Goal: Information Seeking & Learning: Learn about a topic

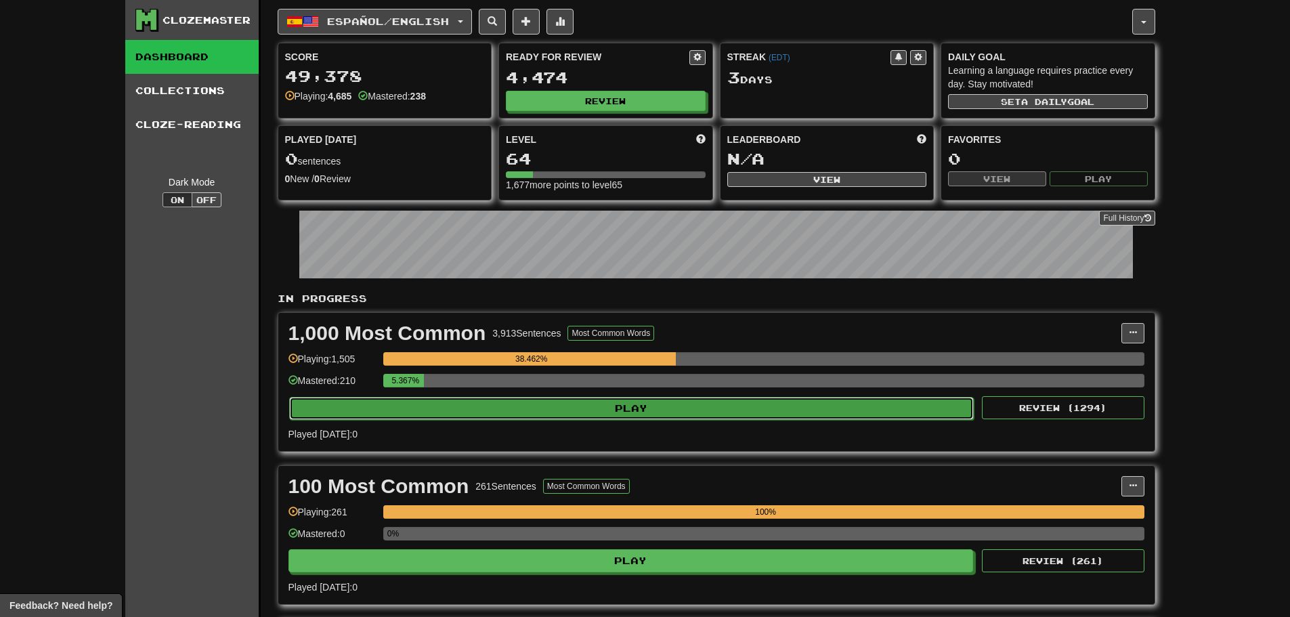
click at [475, 409] on button "Play" at bounding box center [631, 408] width 685 height 23
select select "**"
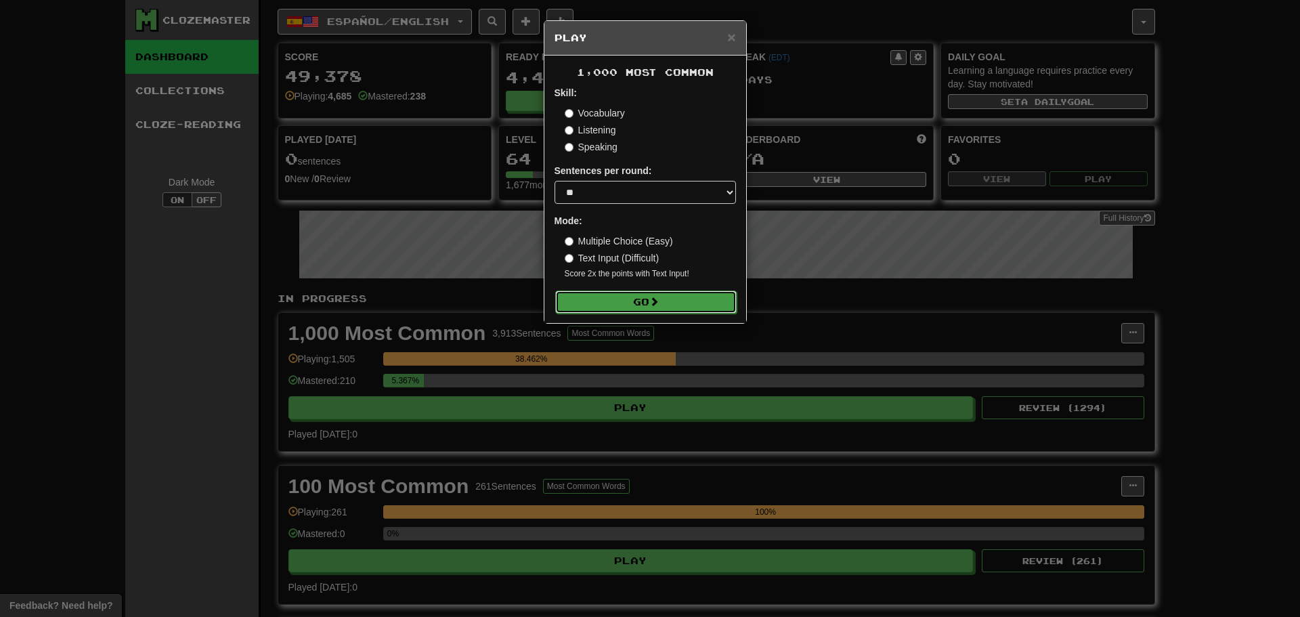
click at [605, 306] on button "Go" at bounding box center [646, 302] width 182 height 23
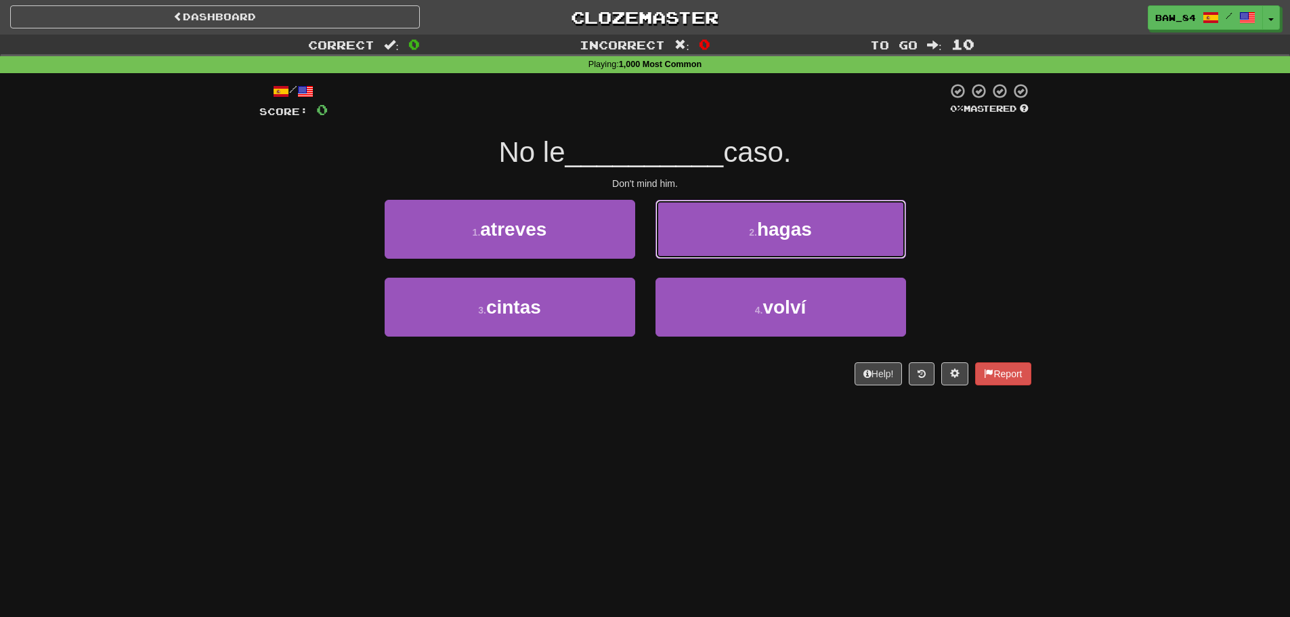
click at [708, 237] on button "2 . hagas" at bounding box center [781, 229] width 251 height 59
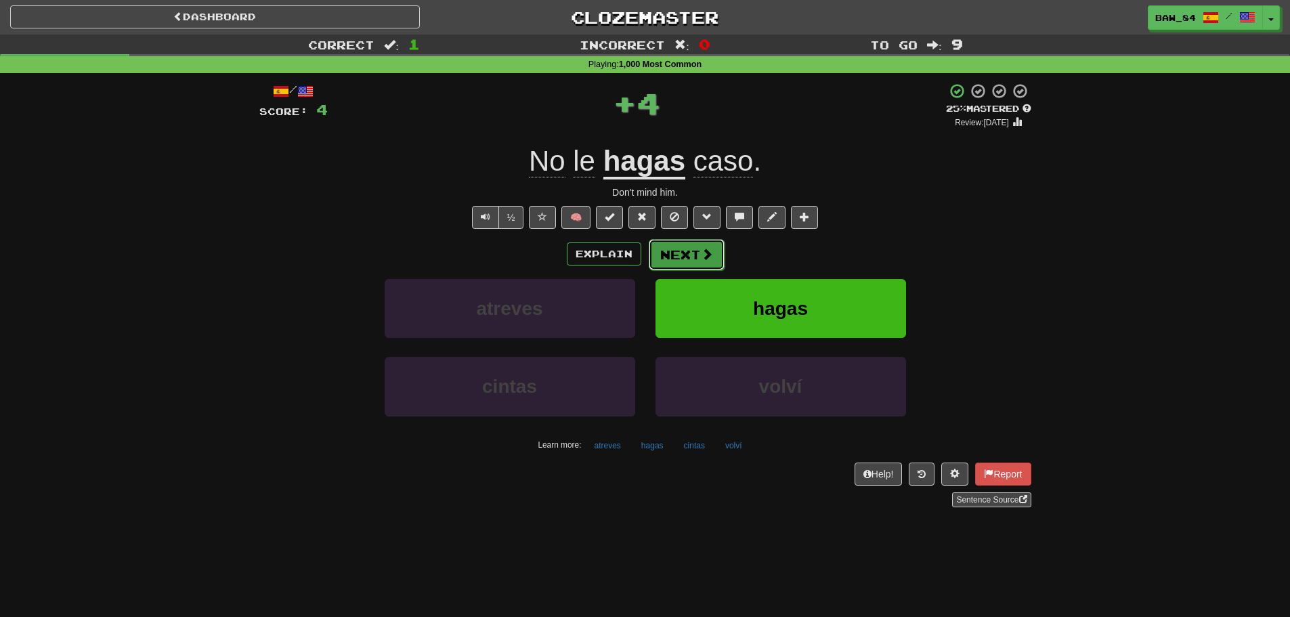
click at [687, 259] on button "Next" at bounding box center [687, 254] width 76 height 31
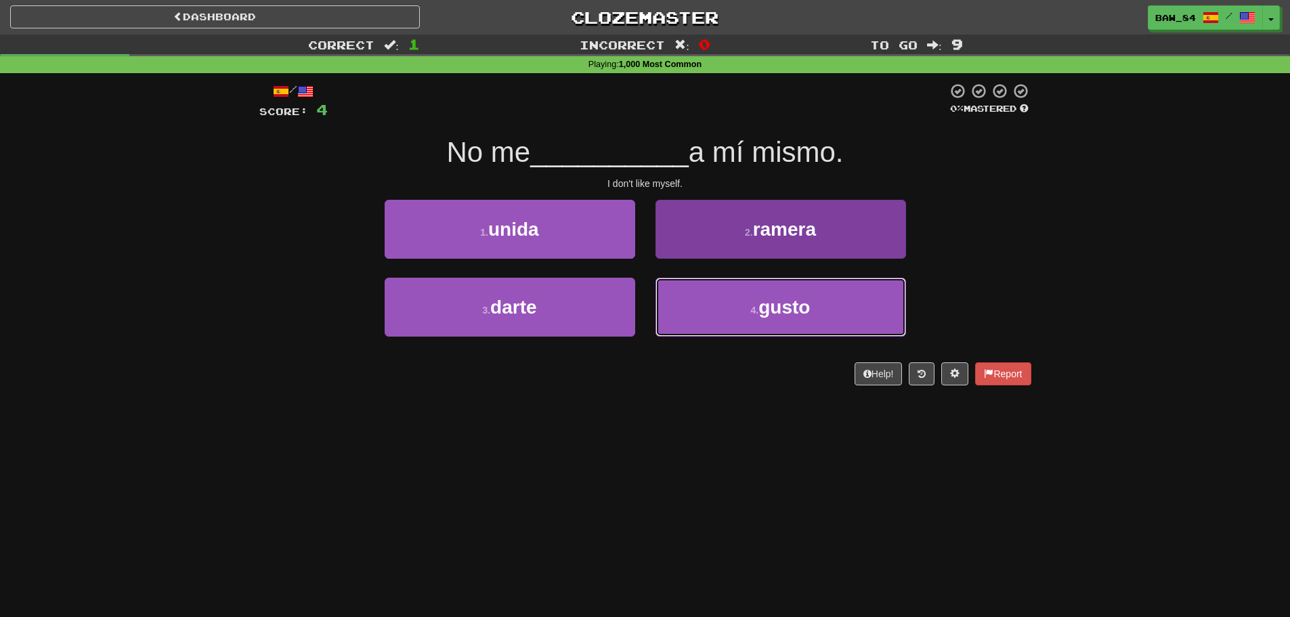
click at [687, 301] on button "4 . gusto" at bounding box center [781, 307] width 251 height 59
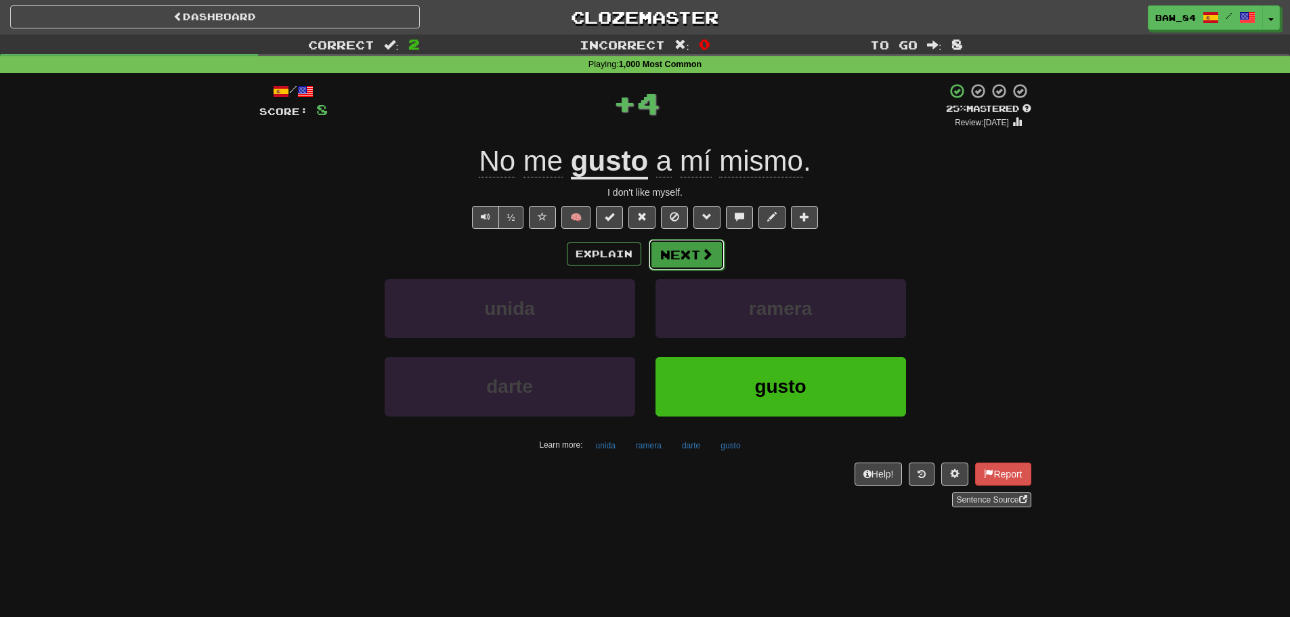
click at [698, 257] on button "Next" at bounding box center [687, 254] width 76 height 31
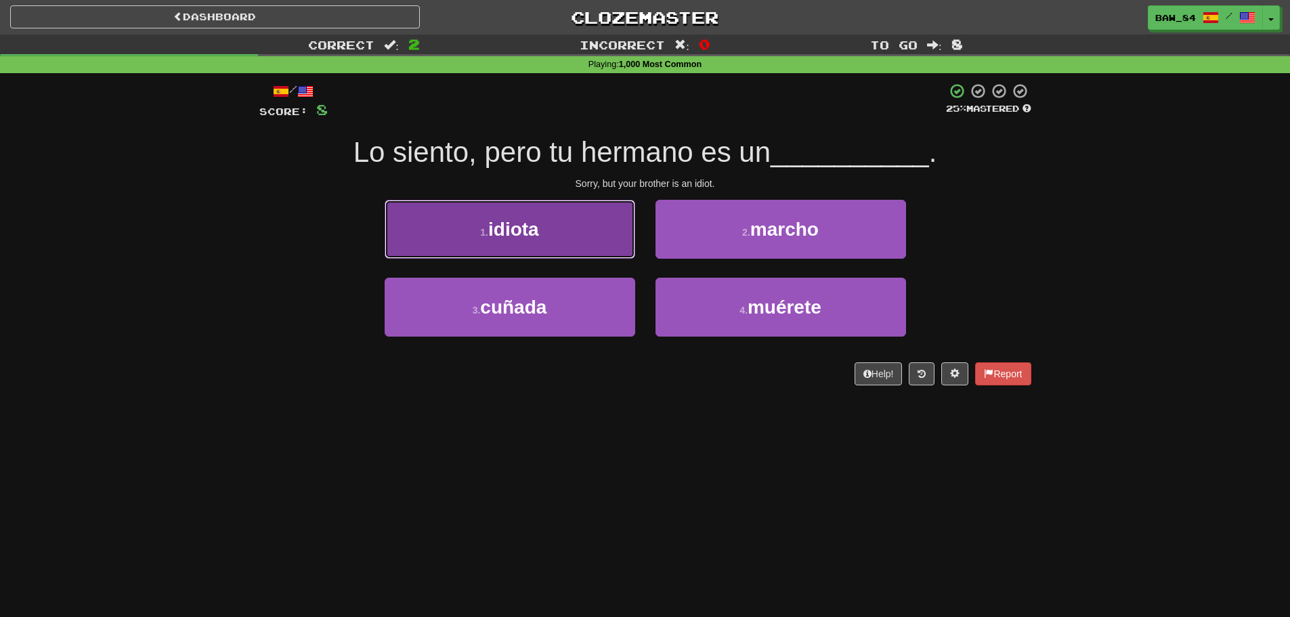
click at [610, 253] on button "1 . idiota" at bounding box center [510, 229] width 251 height 59
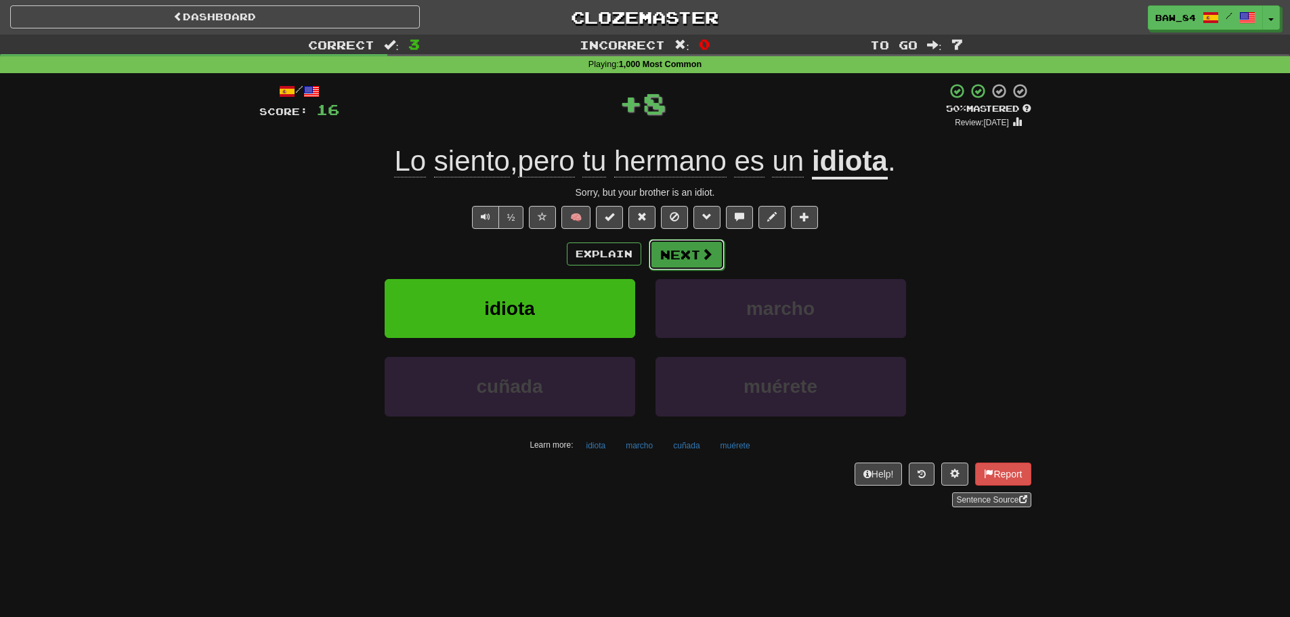
click at [677, 250] on button "Next" at bounding box center [687, 254] width 76 height 31
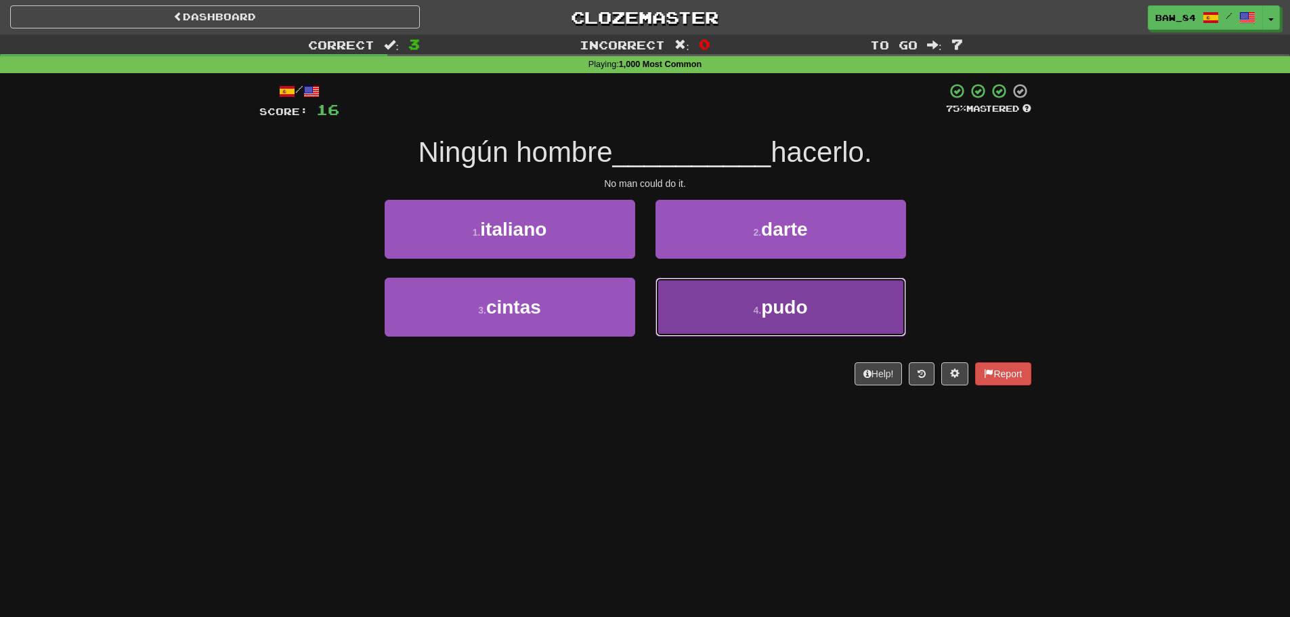
click at [700, 291] on button "4 . pudo" at bounding box center [781, 307] width 251 height 59
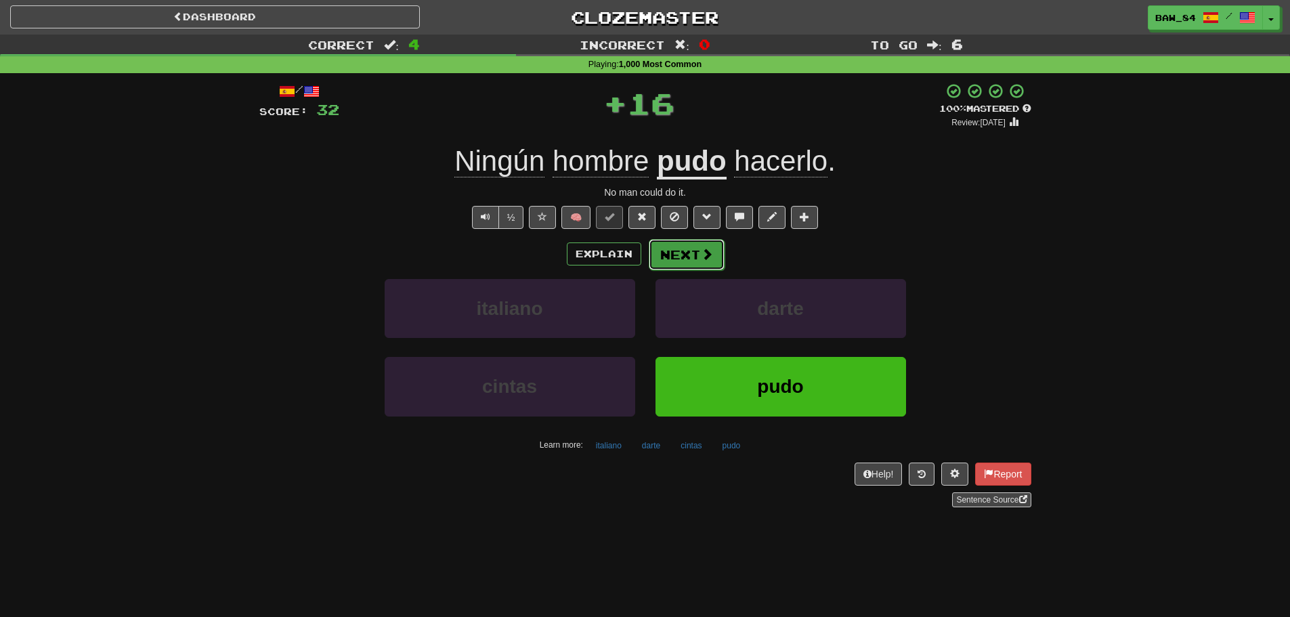
click at [700, 265] on button "Next" at bounding box center [687, 254] width 76 height 31
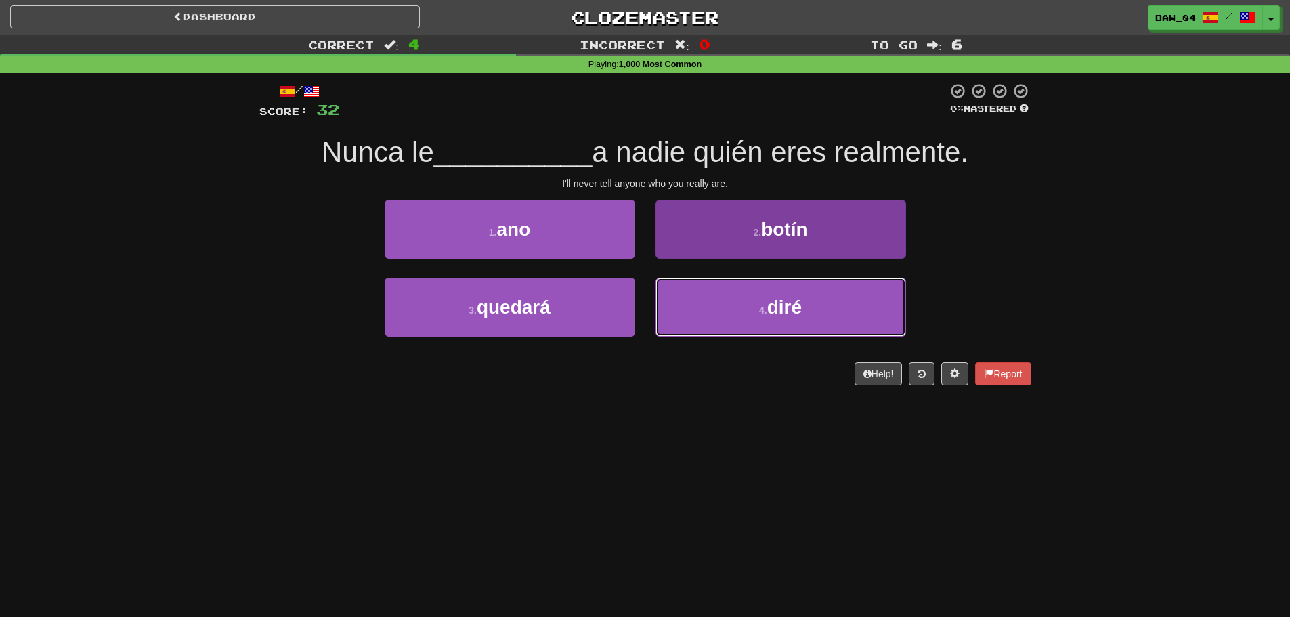
click at [676, 282] on button "4 . diré" at bounding box center [781, 307] width 251 height 59
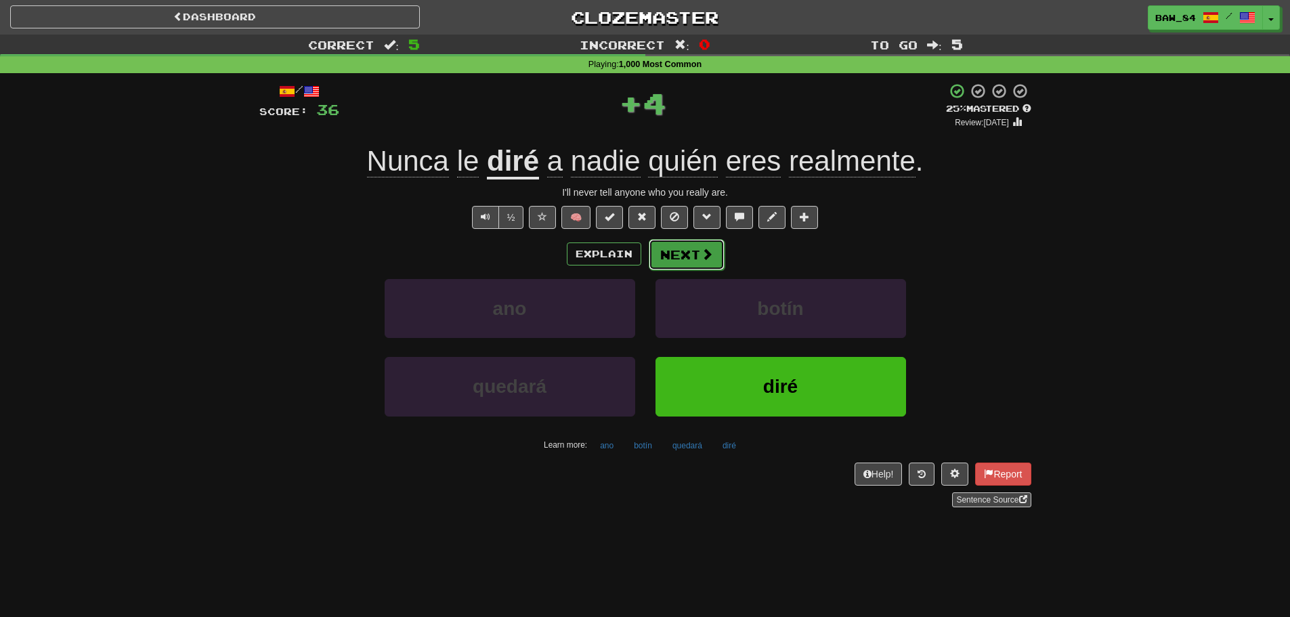
click at [677, 257] on button "Next" at bounding box center [687, 254] width 76 height 31
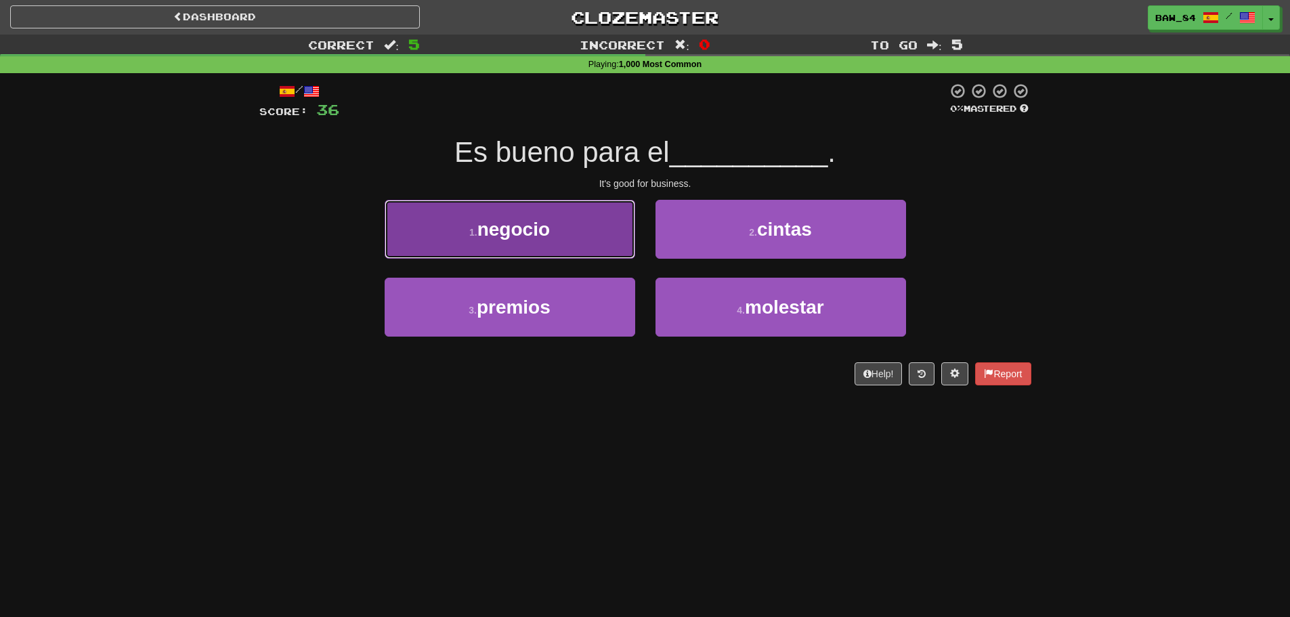
click at [623, 255] on button "1 . negocio" at bounding box center [510, 229] width 251 height 59
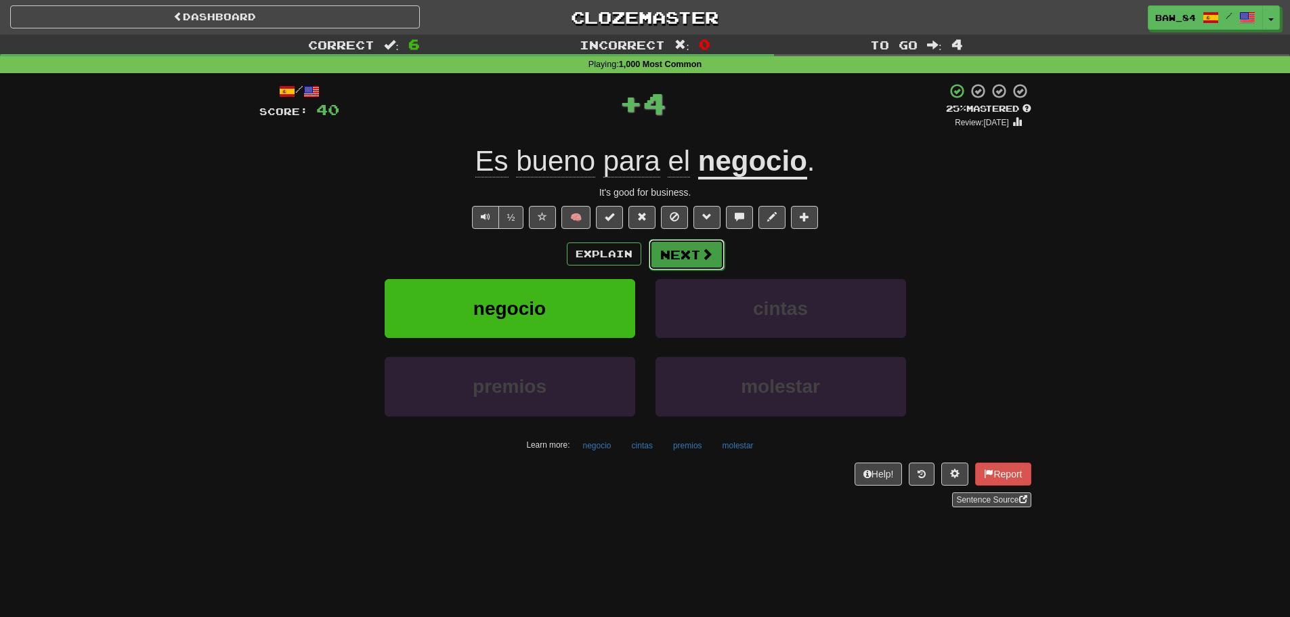
click at [668, 253] on button "Next" at bounding box center [687, 254] width 76 height 31
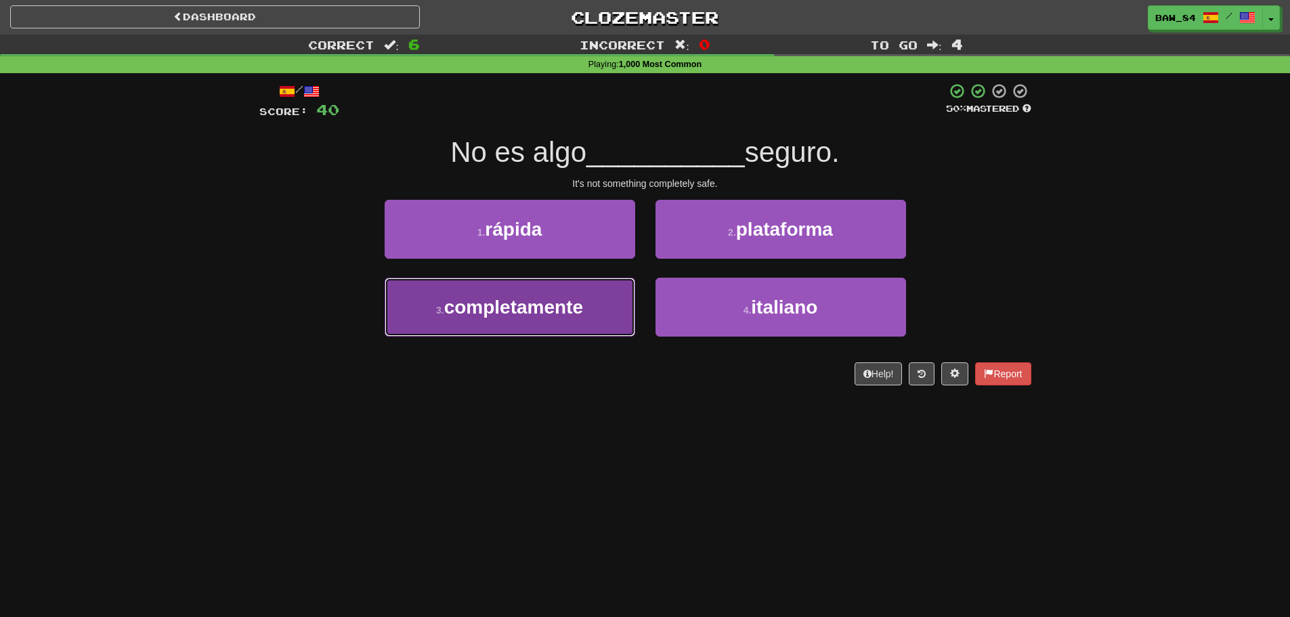
click at [591, 316] on button "3 . completamente" at bounding box center [510, 307] width 251 height 59
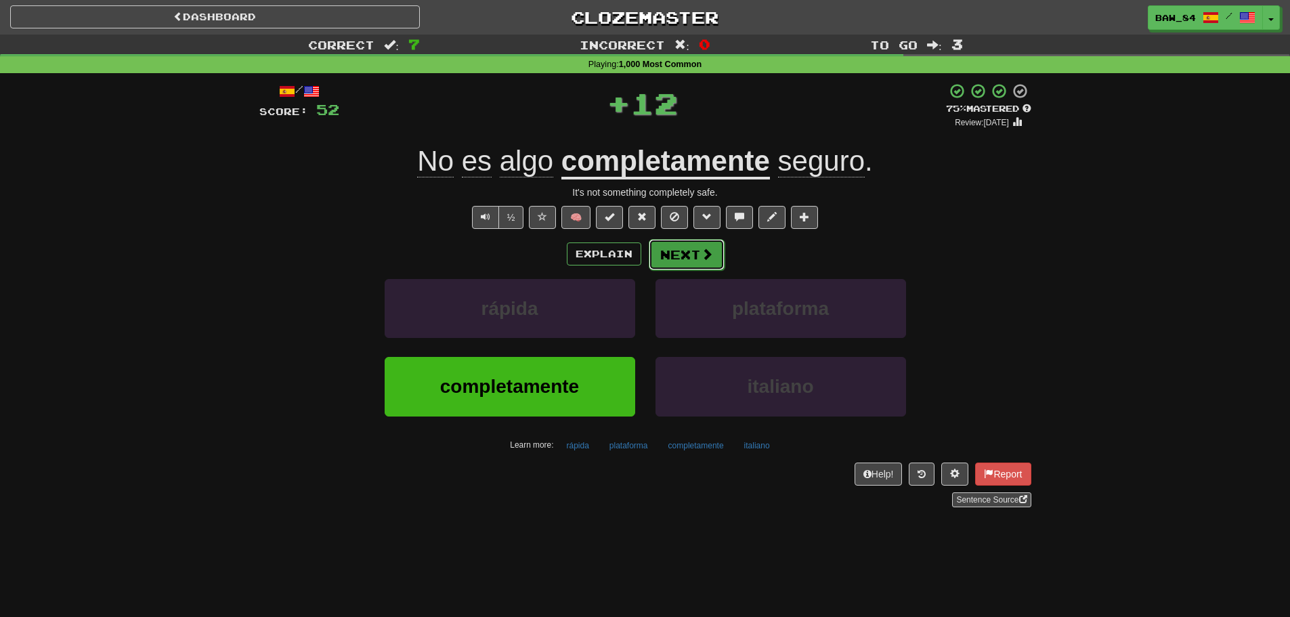
click at [676, 248] on button "Next" at bounding box center [687, 254] width 76 height 31
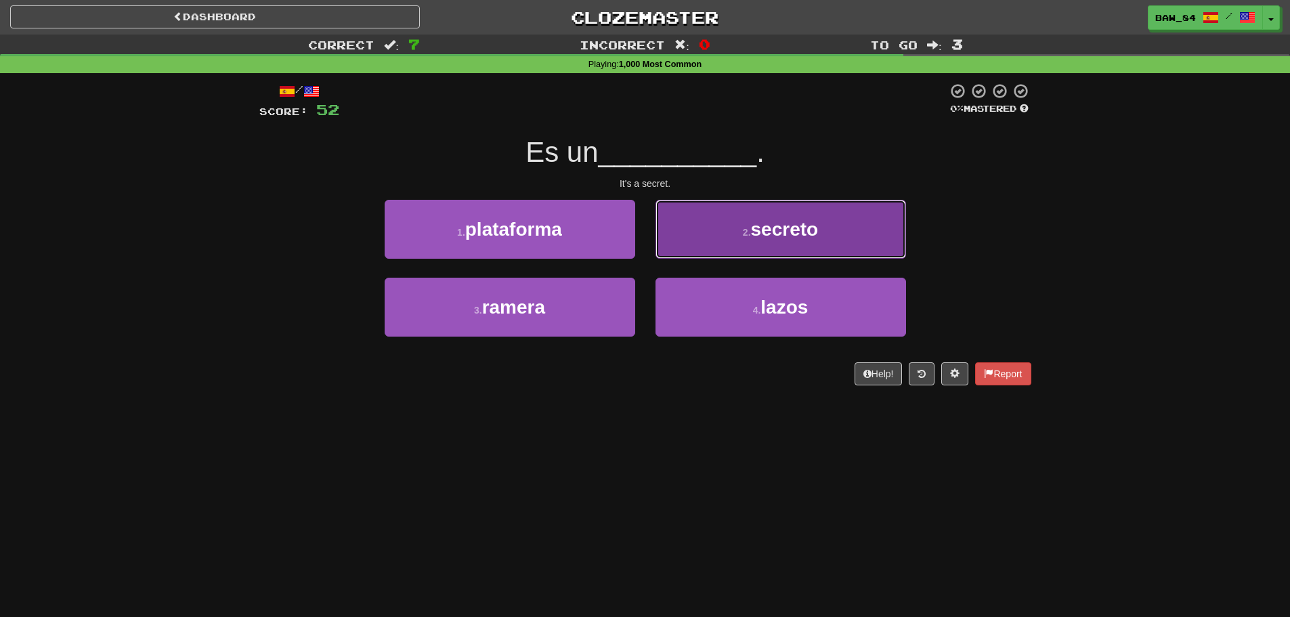
click at [656, 249] on button "2 . secreto" at bounding box center [781, 229] width 251 height 59
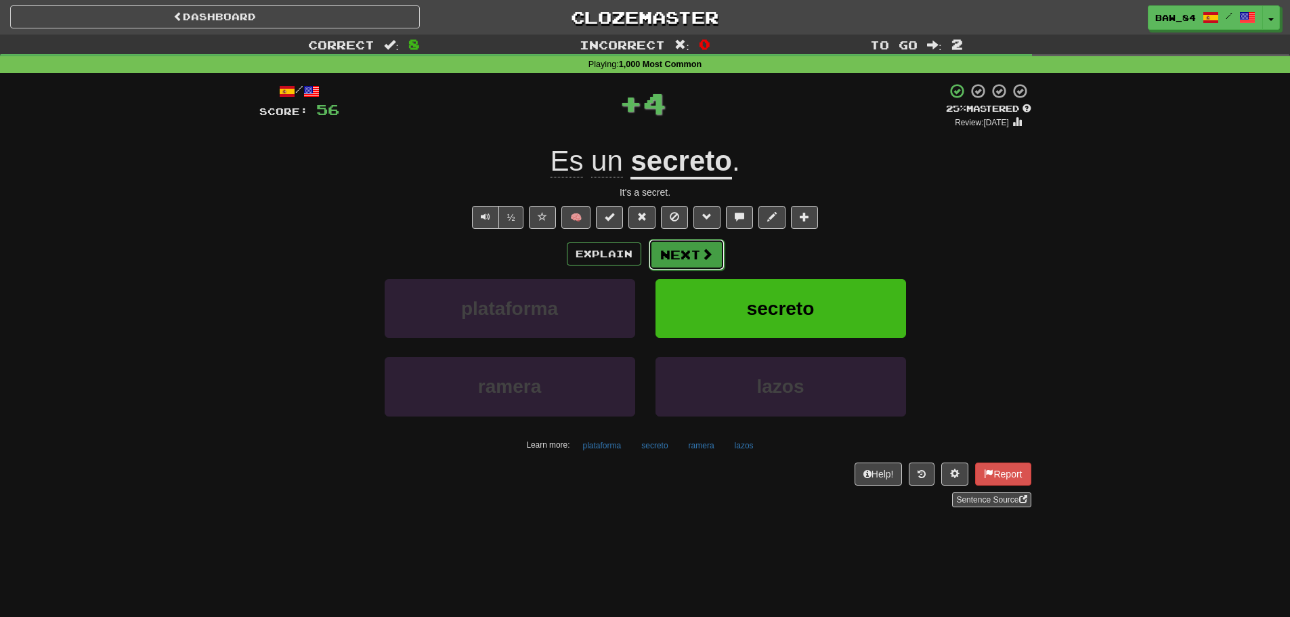
click at [656, 249] on button "Next" at bounding box center [687, 254] width 76 height 31
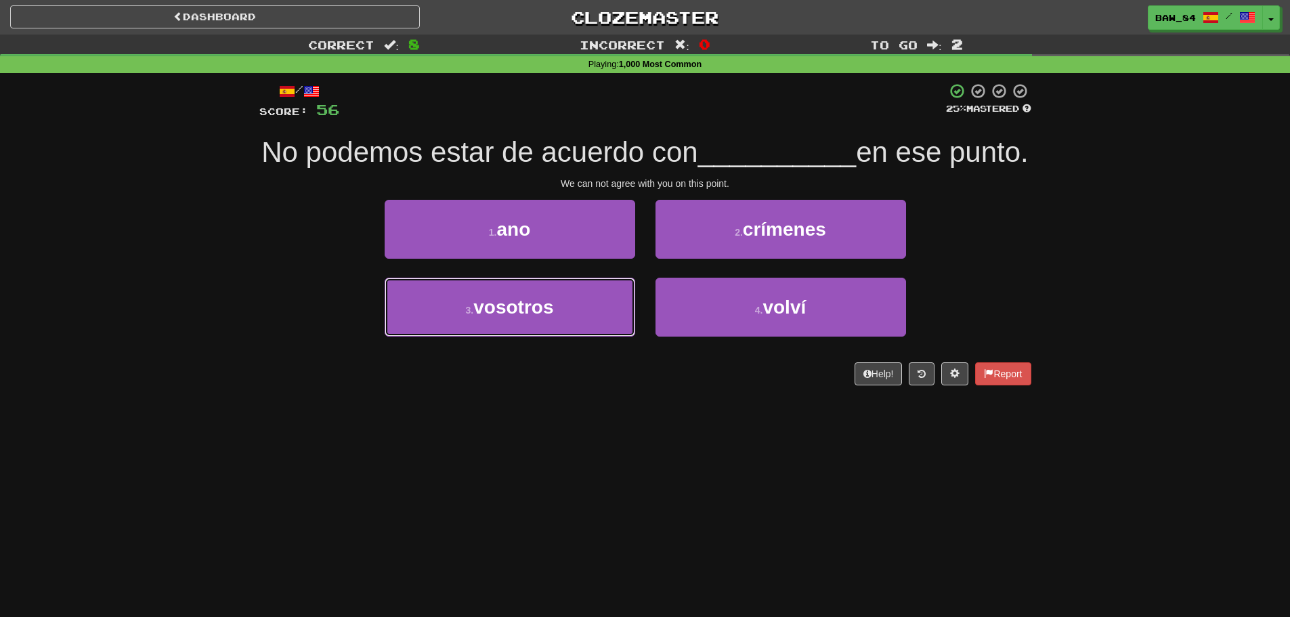
drag, startPoint x: 600, startPoint y: 338, endPoint x: 586, endPoint y: 345, distance: 15.8
click at [586, 337] on button "3 . vosotros" at bounding box center [510, 307] width 251 height 59
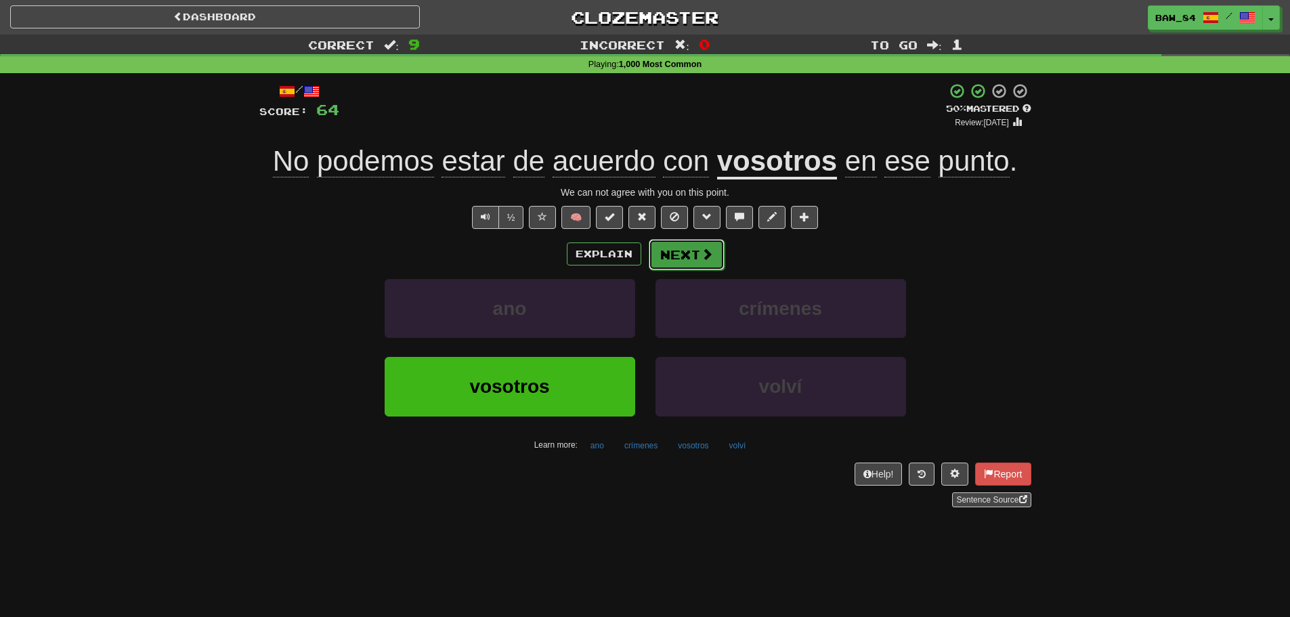
click at [702, 259] on span at bounding box center [707, 254] width 12 height 12
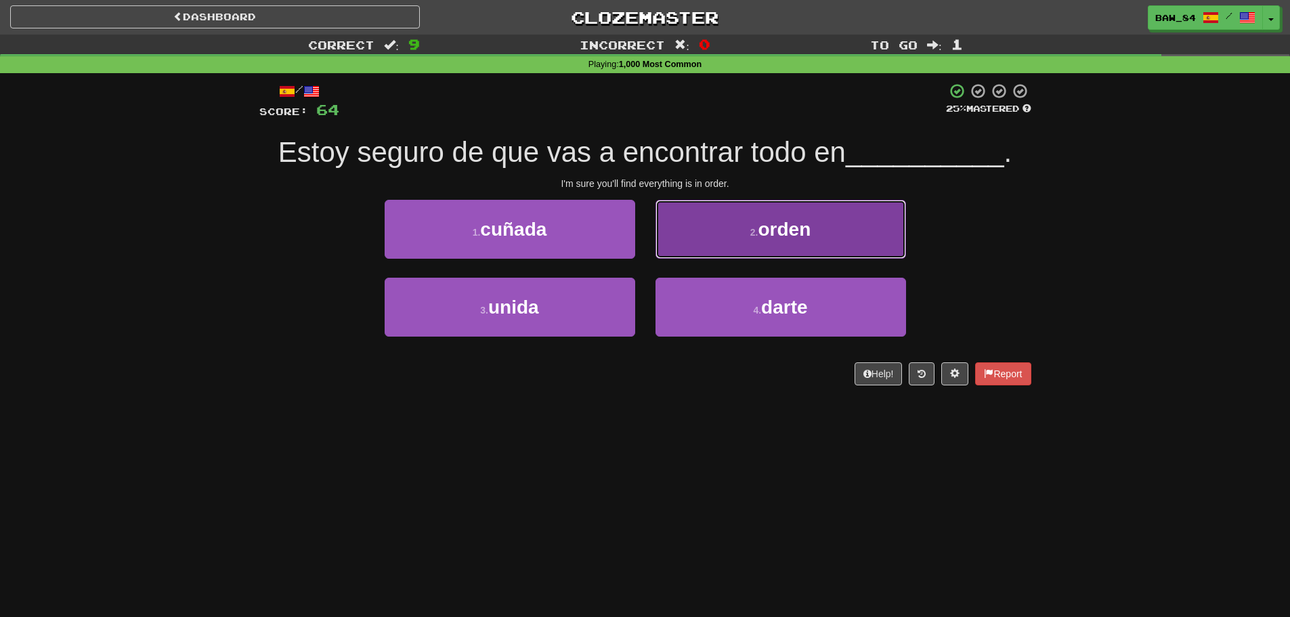
click at [684, 244] on button "2 . orden" at bounding box center [781, 229] width 251 height 59
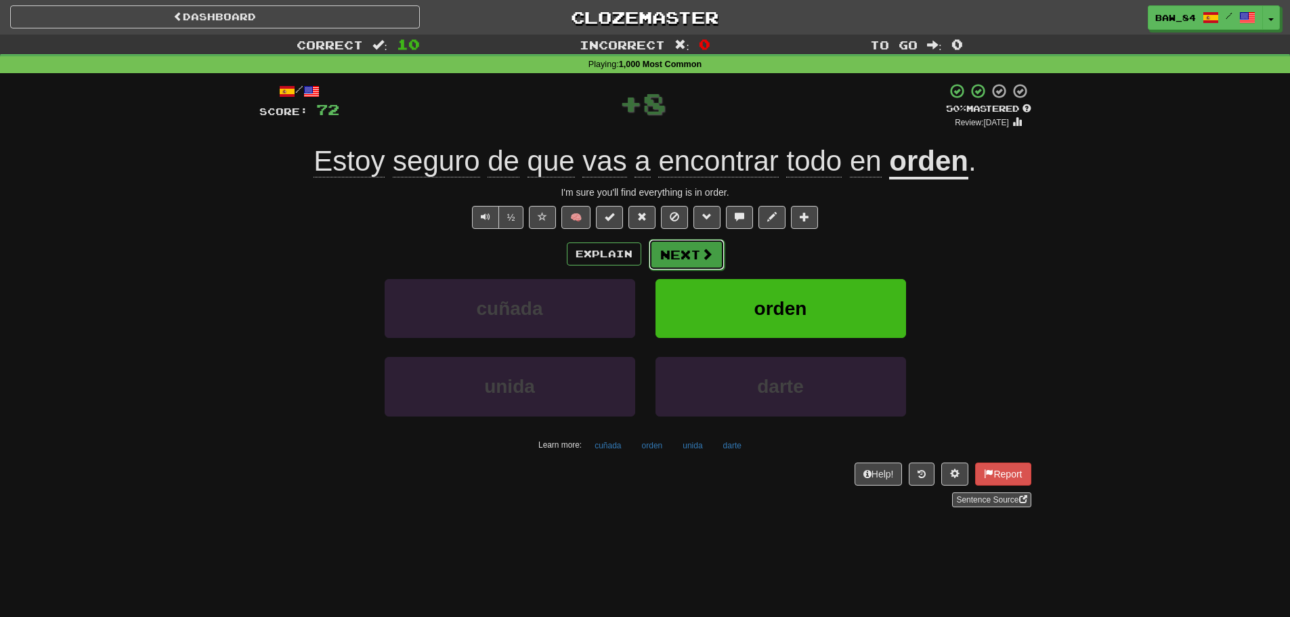
click at [677, 253] on button "Next" at bounding box center [687, 254] width 76 height 31
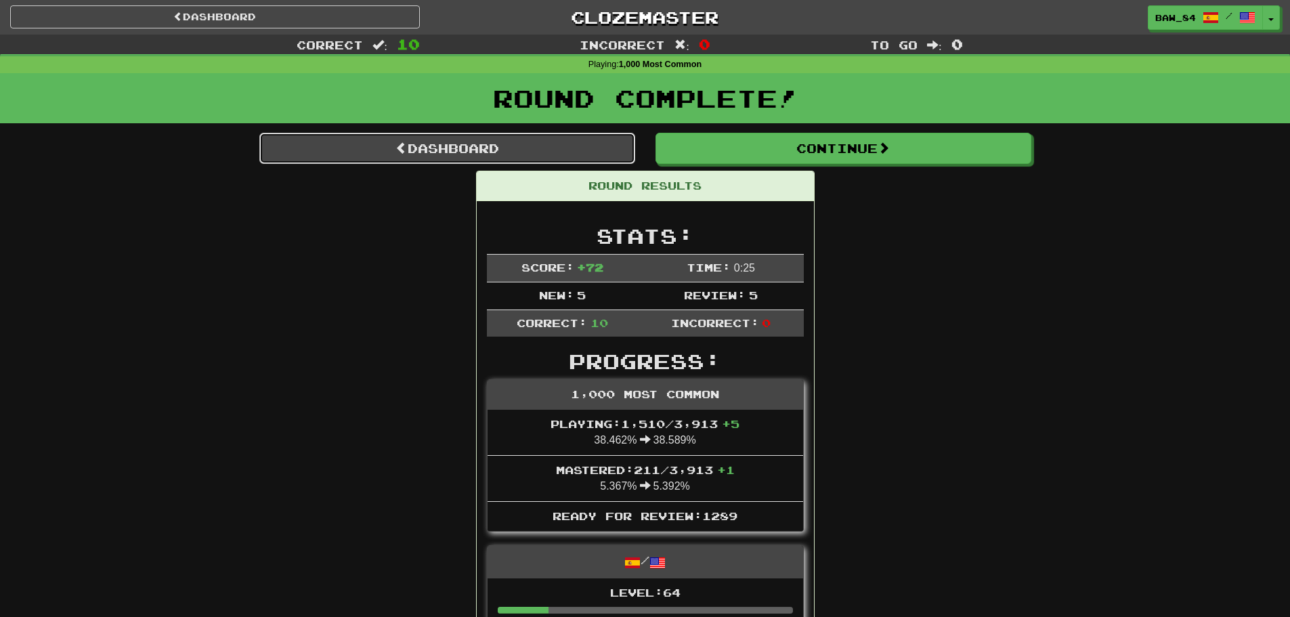
click at [506, 148] on link "Dashboard" at bounding box center [447, 148] width 376 height 31
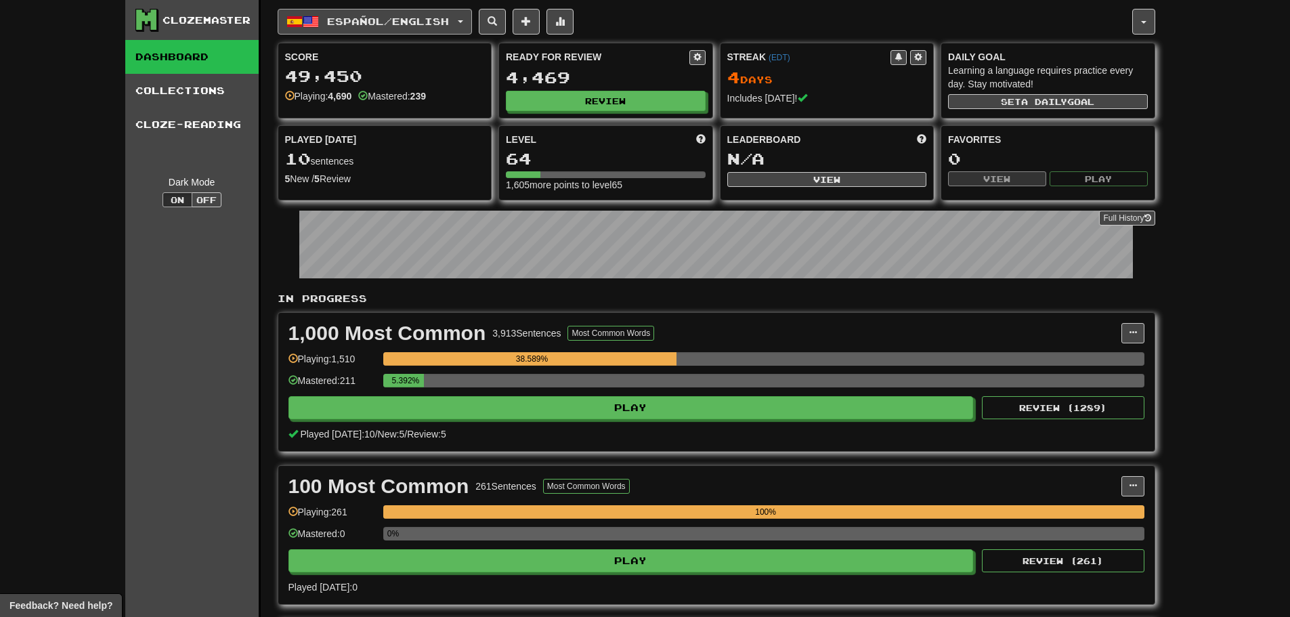
click at [455, 30] on button "Español / English" at bounding box center [375, 22] width 194 height 26
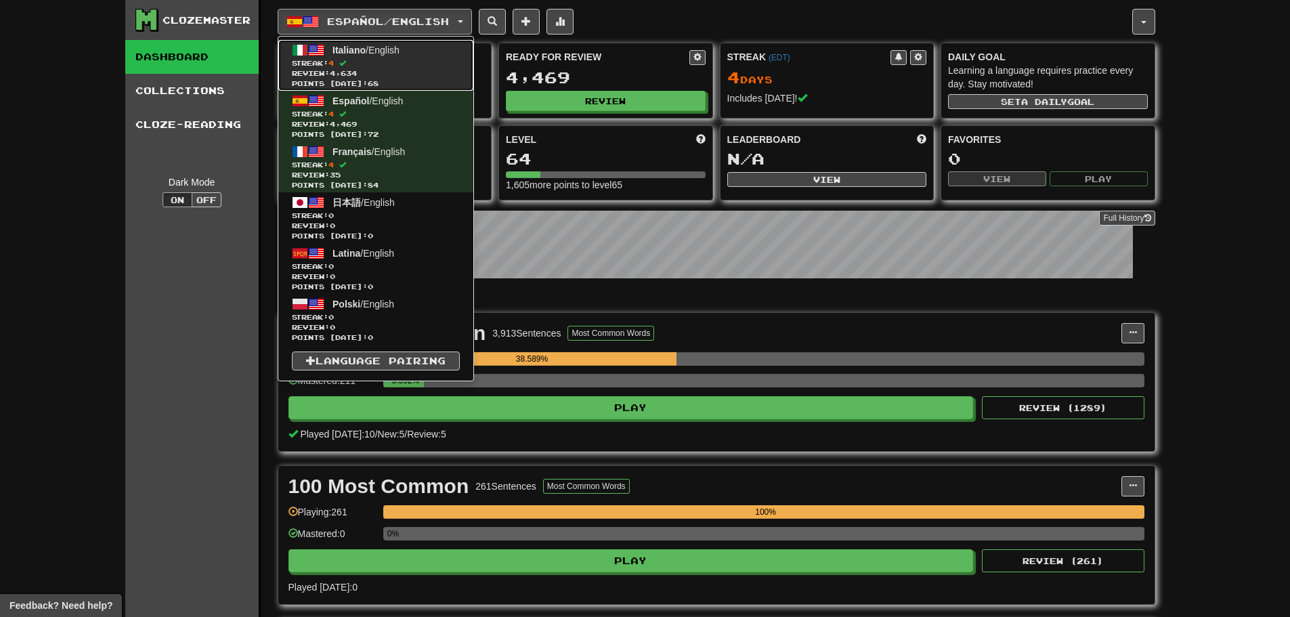
click at [427, 57] on link "Italiano / English Streak: 4 Review: 4,634 Points today: 68" at bounding box center [375, 65] width 195 height 51
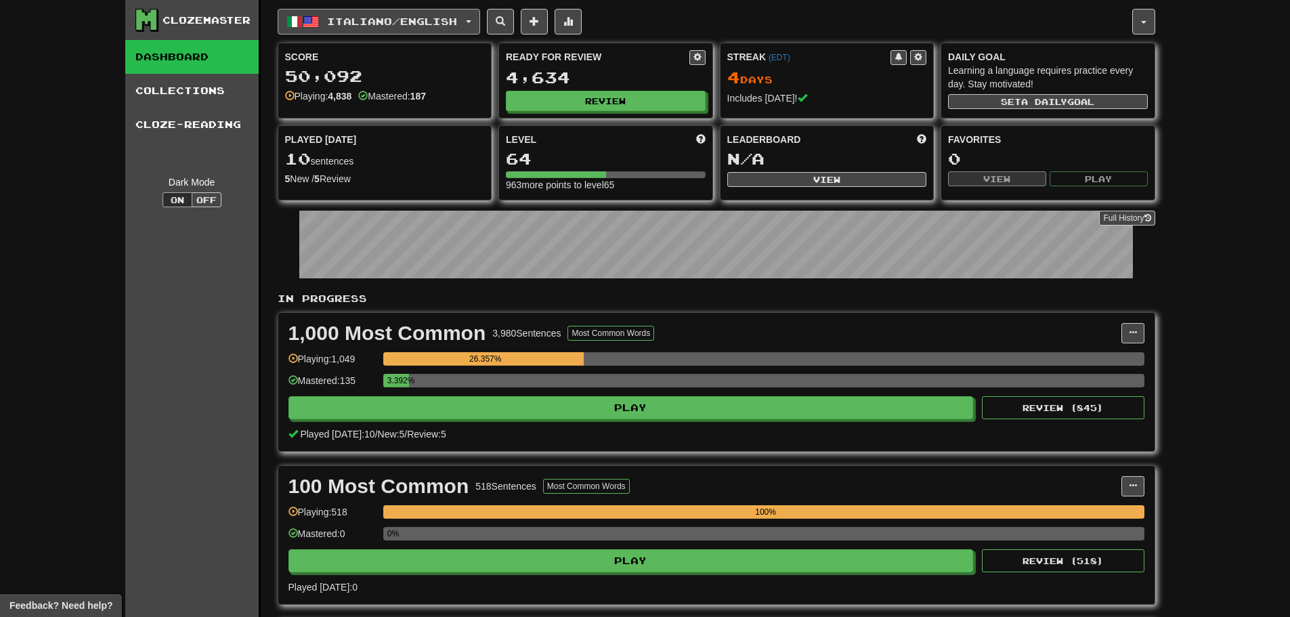
click at [471, 22] on span "button" at bounding box center [468, 21] width 5 height 3
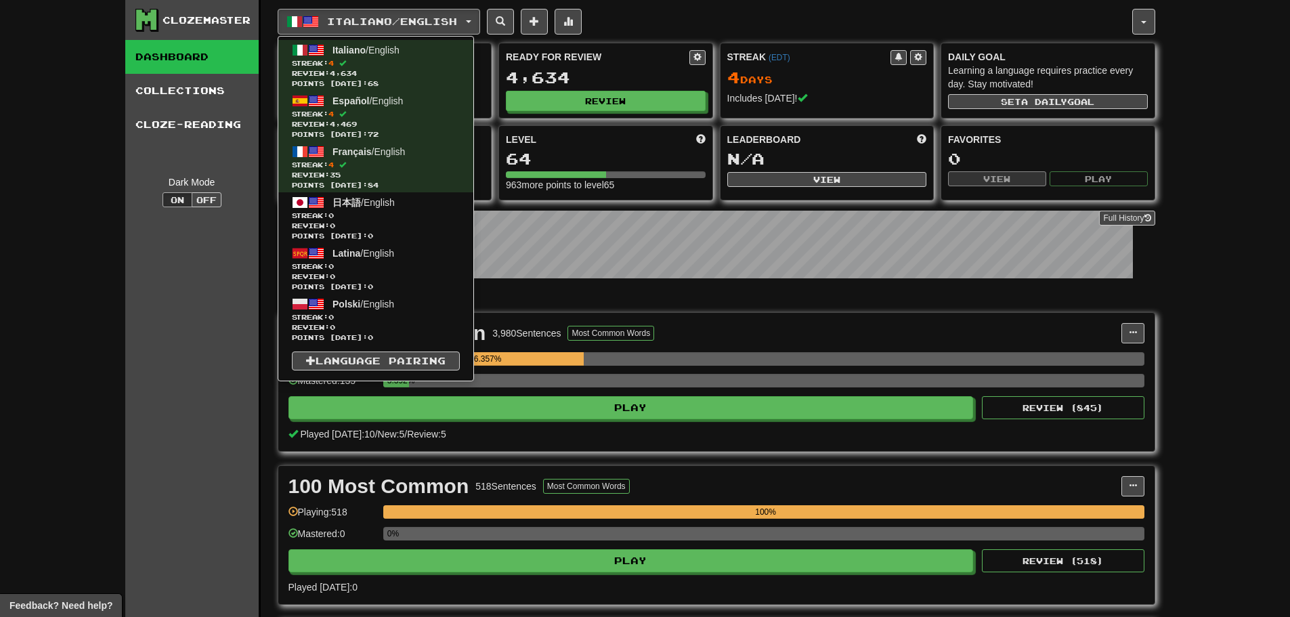
click at [33, 152] on div "Clozemaster Dashboard Collections Cloze-Reading Dark Mode On Off Dashboard Coll…" at bounding box center [645, 401] width 1290 height 803
